Goal: Information Seeking & Learning: Learn about a topic

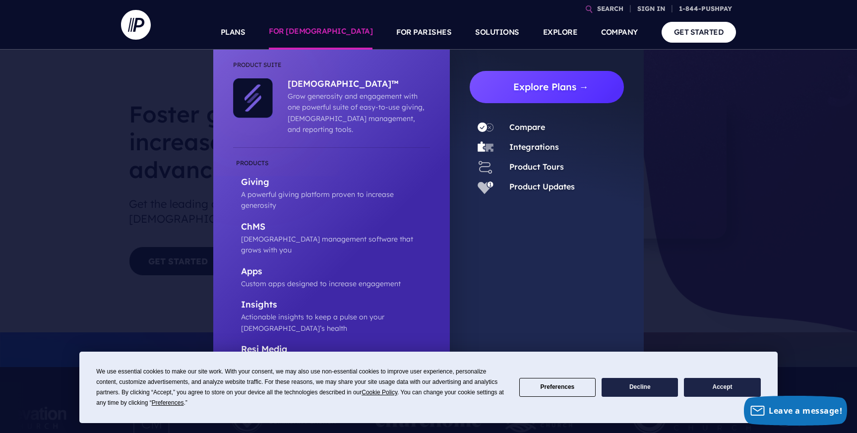
click at [512, 84] on link "Explore Plans →" at bounding box center [551, 87] width 146 height 32
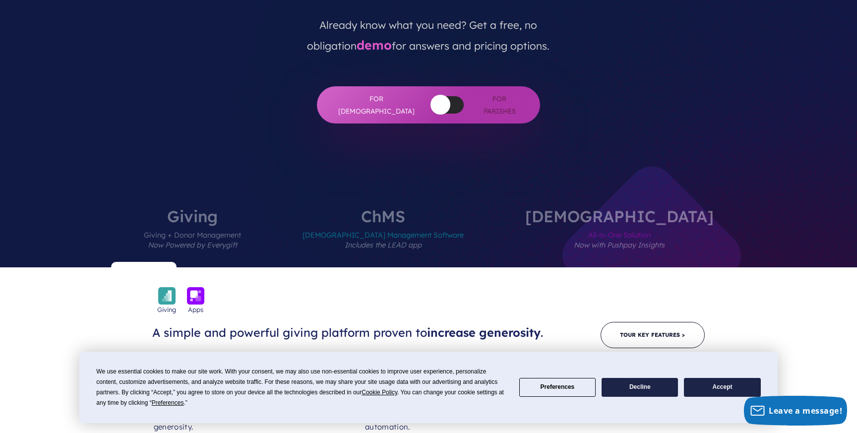
scroll to position [361, 0]
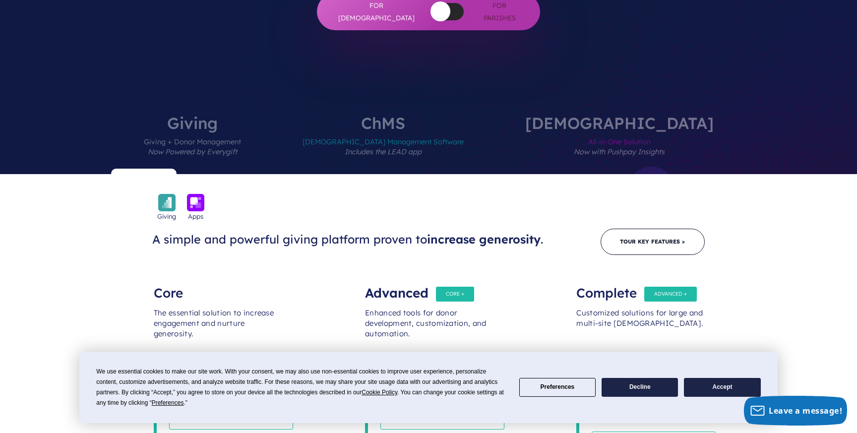
click at [427, 131] on span "Church Management Software Includes the LEAD app" at bounding box center [383, 152] width 161 height 43
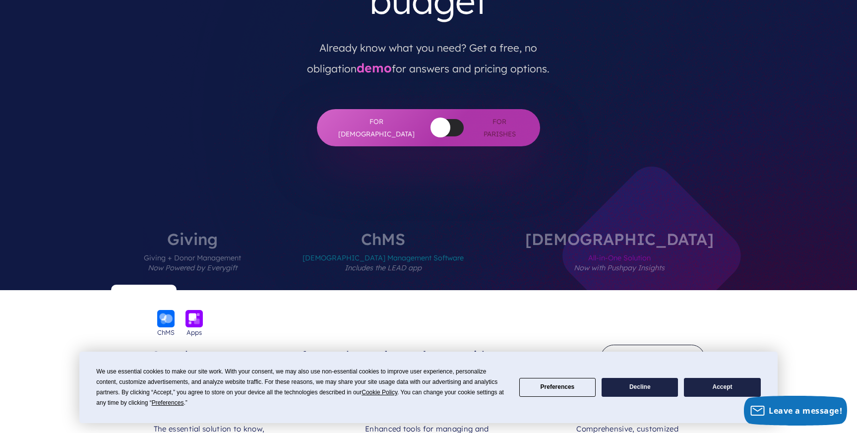
scroll to position [324, 0]
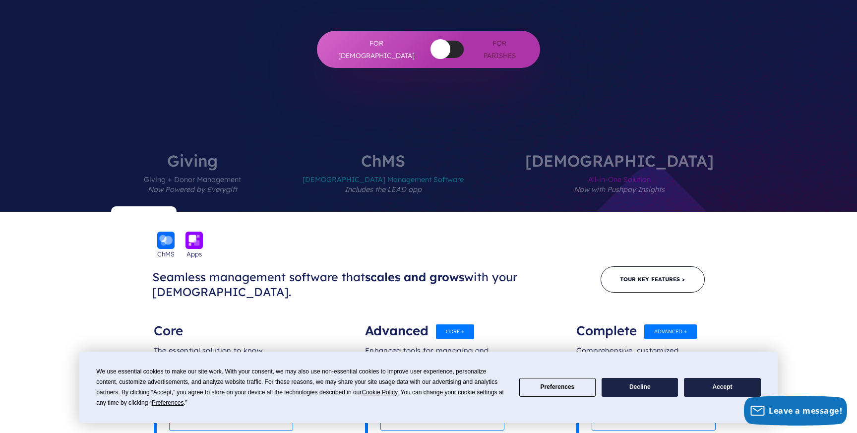
click at [609, 169] on span "All-in-One Solution Now with Pushpay Insights" at bounding box center [620, 190] width 189 height 43
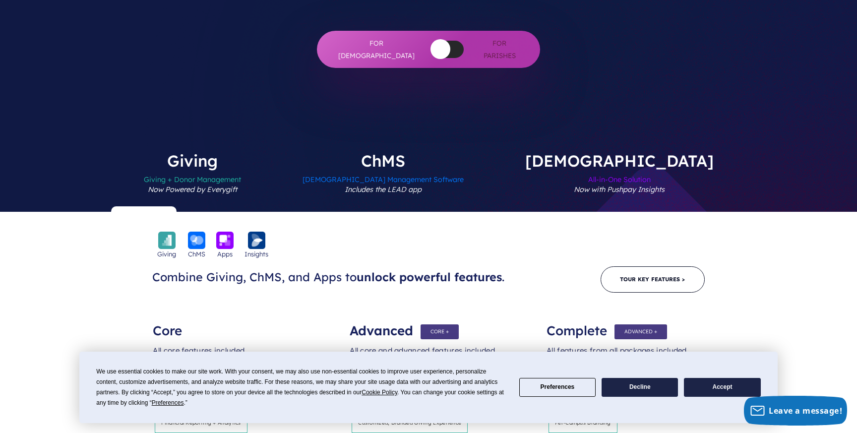
click at [257, 153] on label "Giving Giving + Donor Management Now Powered by Everygift" at bounding box center [192, 182] width 157 height 59
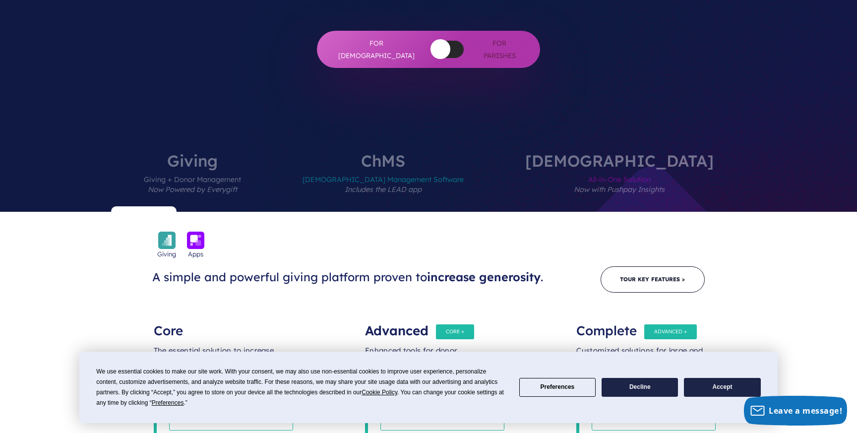
click at [454, 169] on span "Church Management Software Includes the LEAD app" at bounding box center [383, 190] width 161 height 43
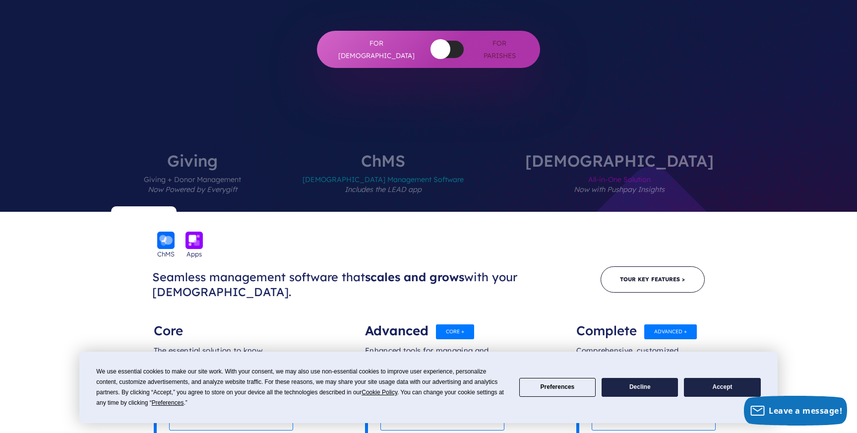
click at [597, 169] on span "All-in-One Solution Now with Pushpay Insights" at bounding box center [620, 190] width 189 height 43
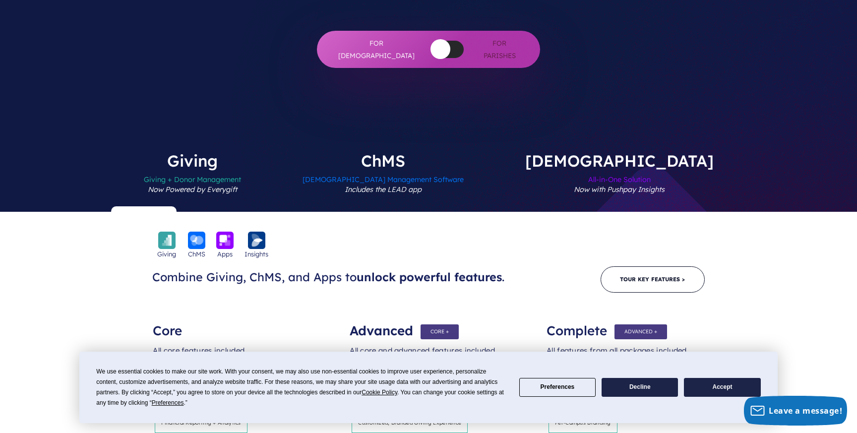
click at [271, 153] on label "Giving Giving + Donor Management Now Powered by Everygift" at bounding box center [192, 182] width 157 height 59
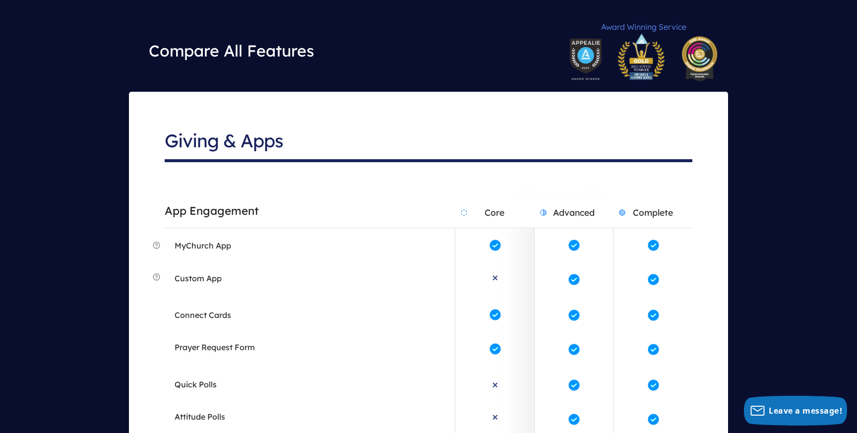
scroll to position [1739, 0]
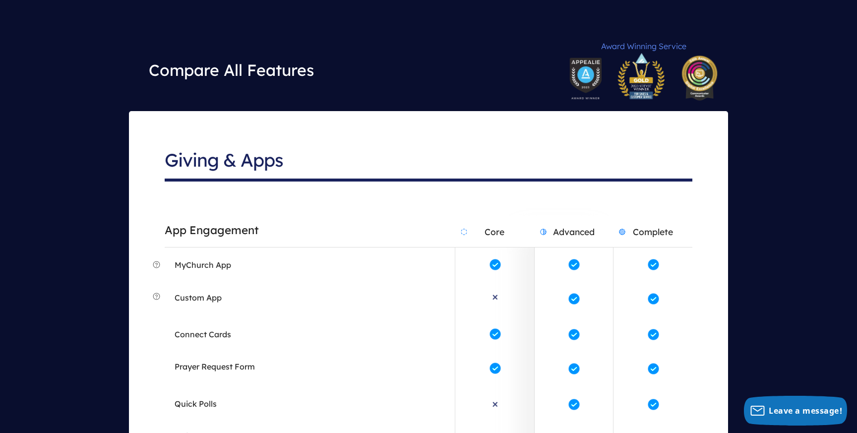
scroll to position [1738, 0]
